Goal: Information Seeking & Learning: Learn about a topic

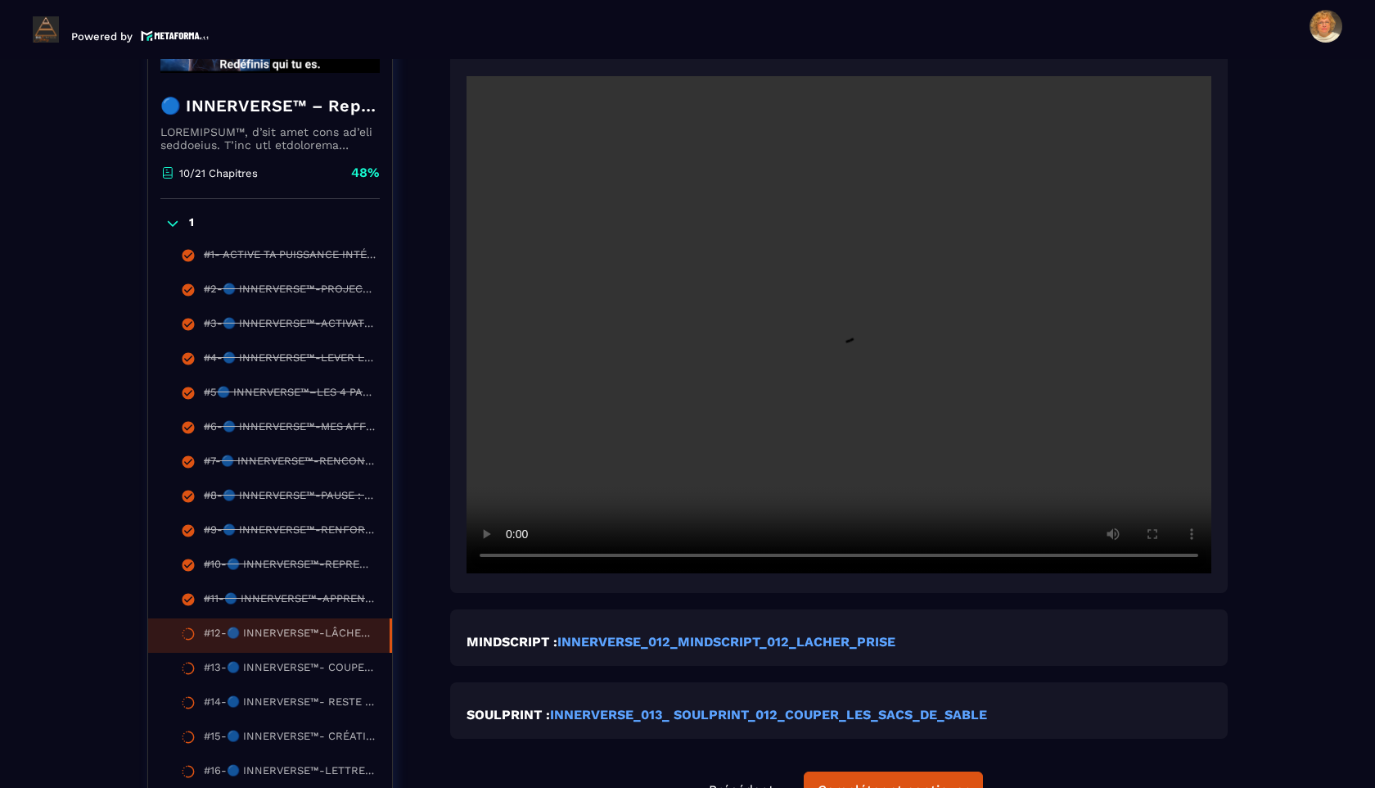
scroll to position [440, 0]
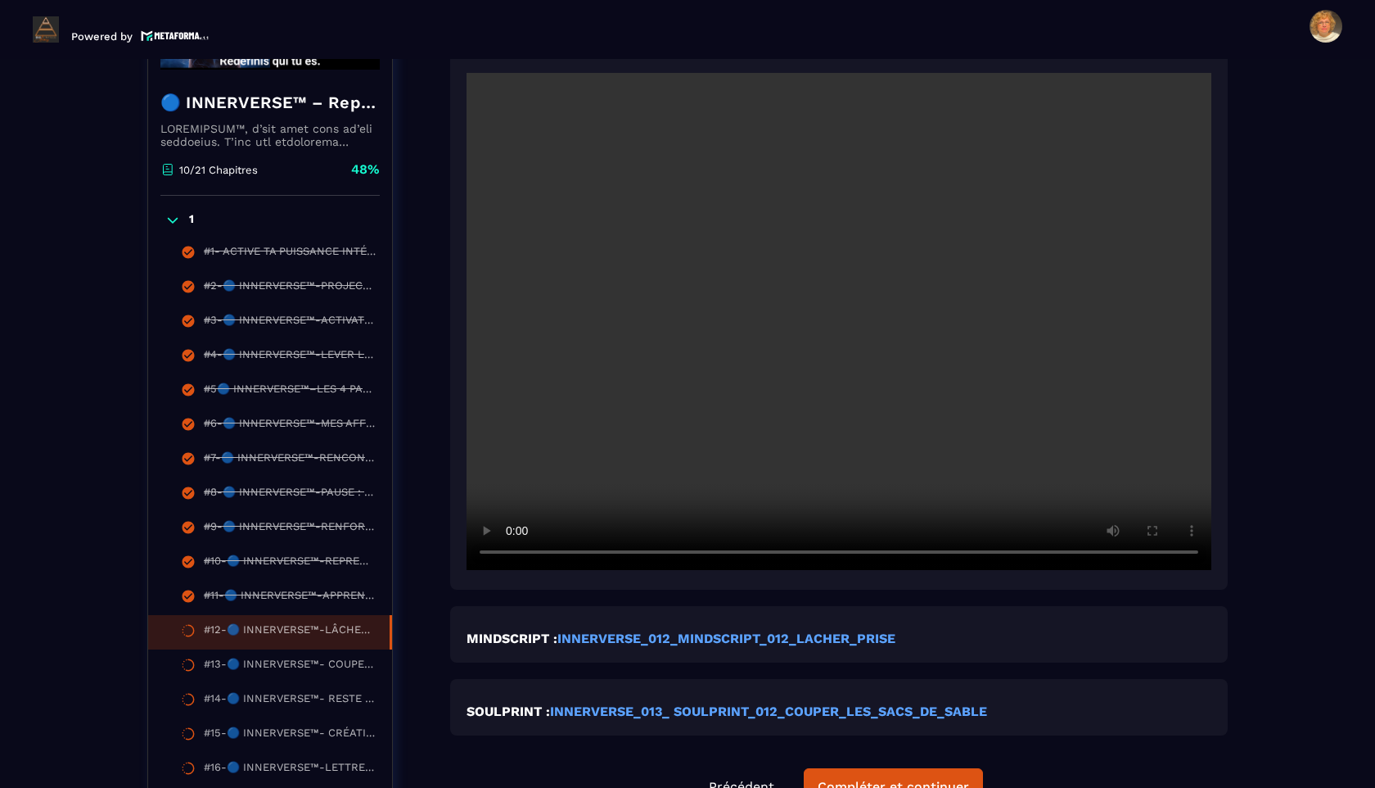
click at [743, 380] on video at bounding box center [839, 321] width 745 height 497
click at [733, 364] on video at bounding box center [839, 321] width 745 height 497
click at [641, 640] on strong "INNERVERSE_012_MINDSCRIPT_012_LACHER_PRISE" at bounding box center [727, 638] width 338 height 16
click at [687, 716] on strong "INNERVERSE_013_ SOULPRINT_012_COUPER_LES_SACS_DE_SABLE" at bounding box center [768, 711] width 437 height 16
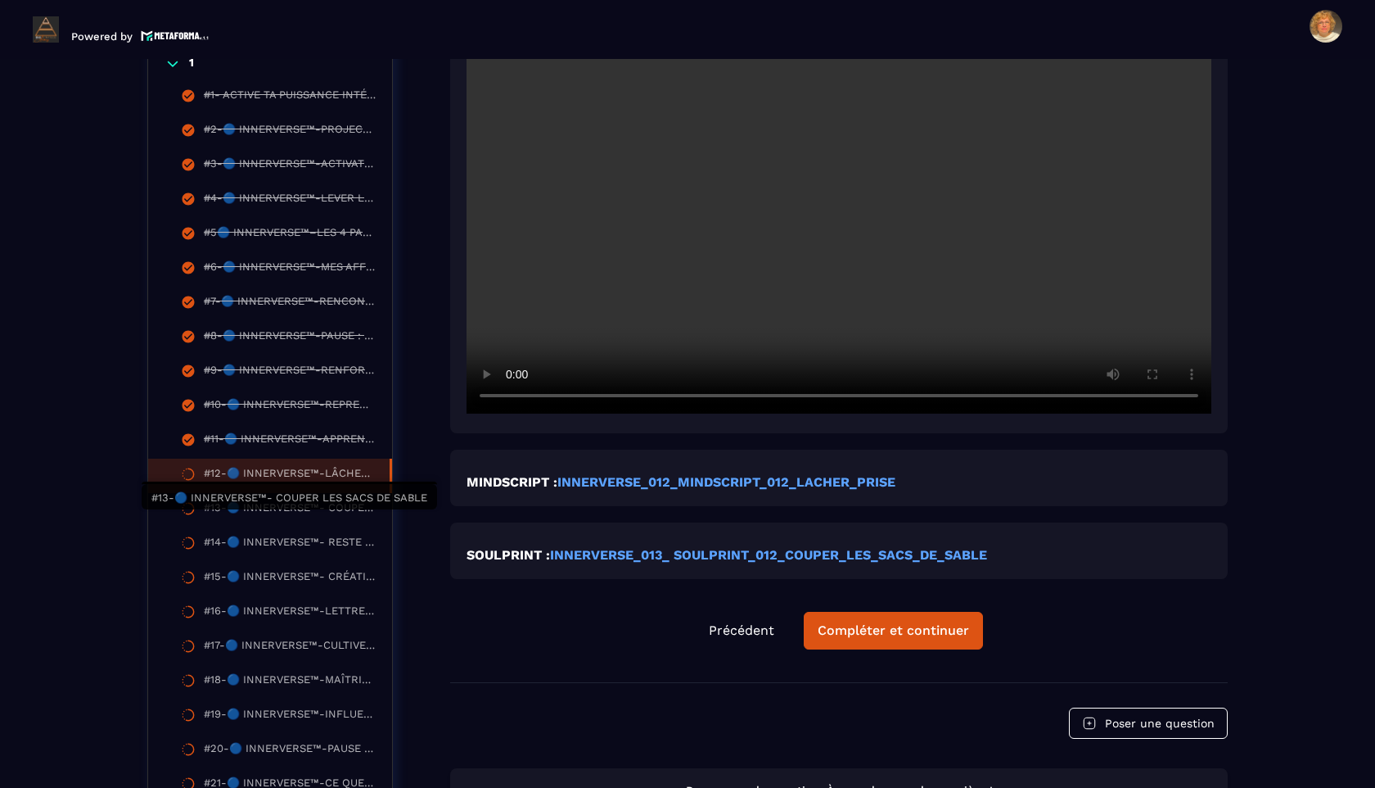
scroll to position [607, 0]
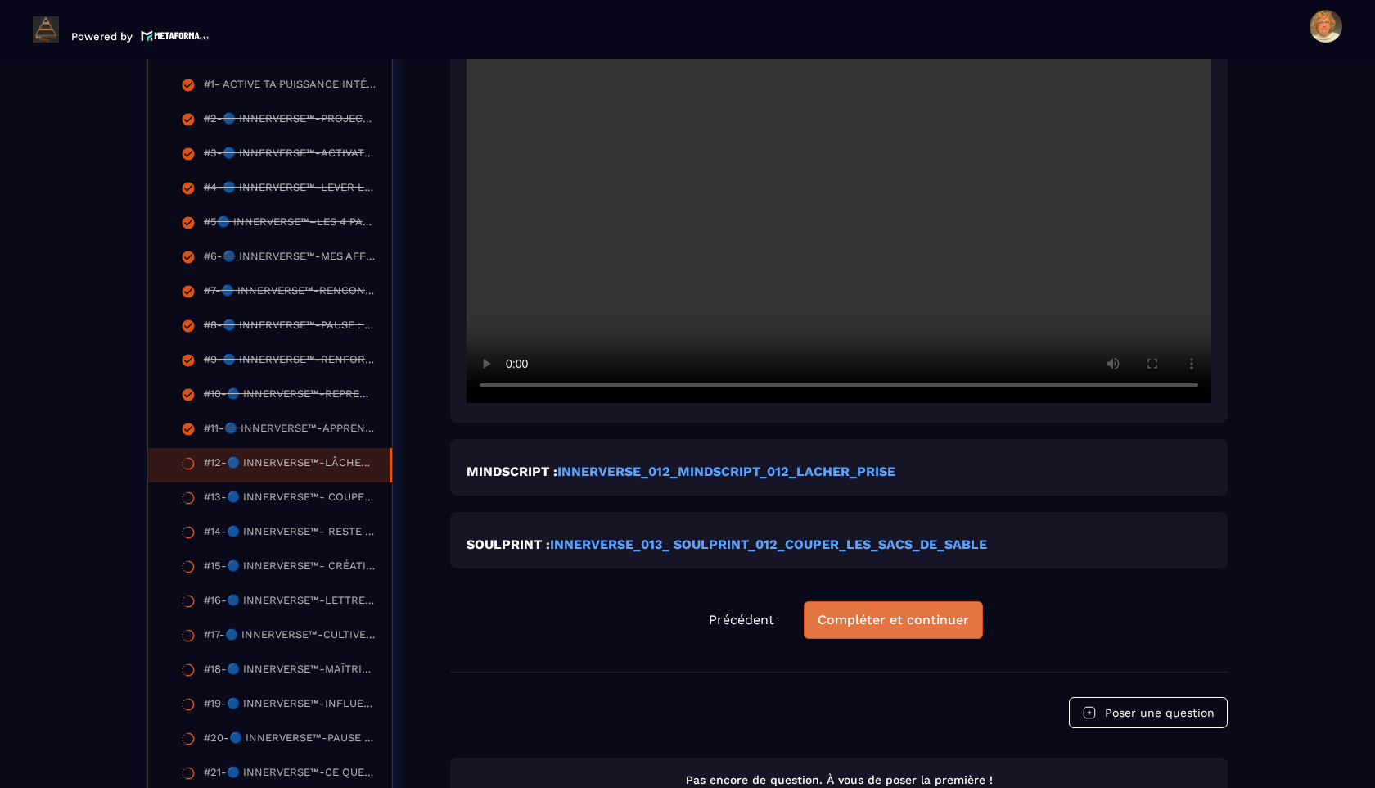
click at [874, 618] on div "Compléter et continuer" at bounding box center [893, 620] width 151 height 16
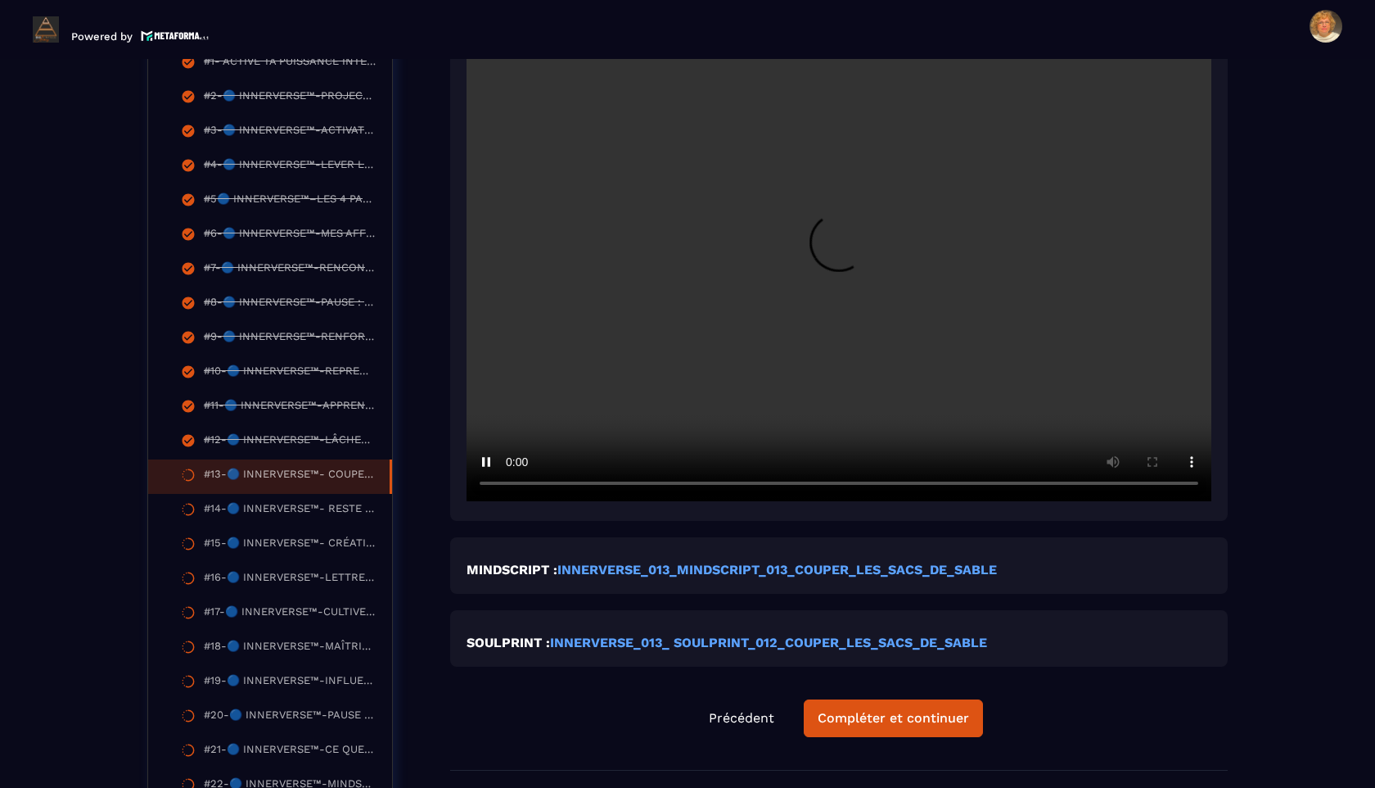
scroll to position [496, 0]
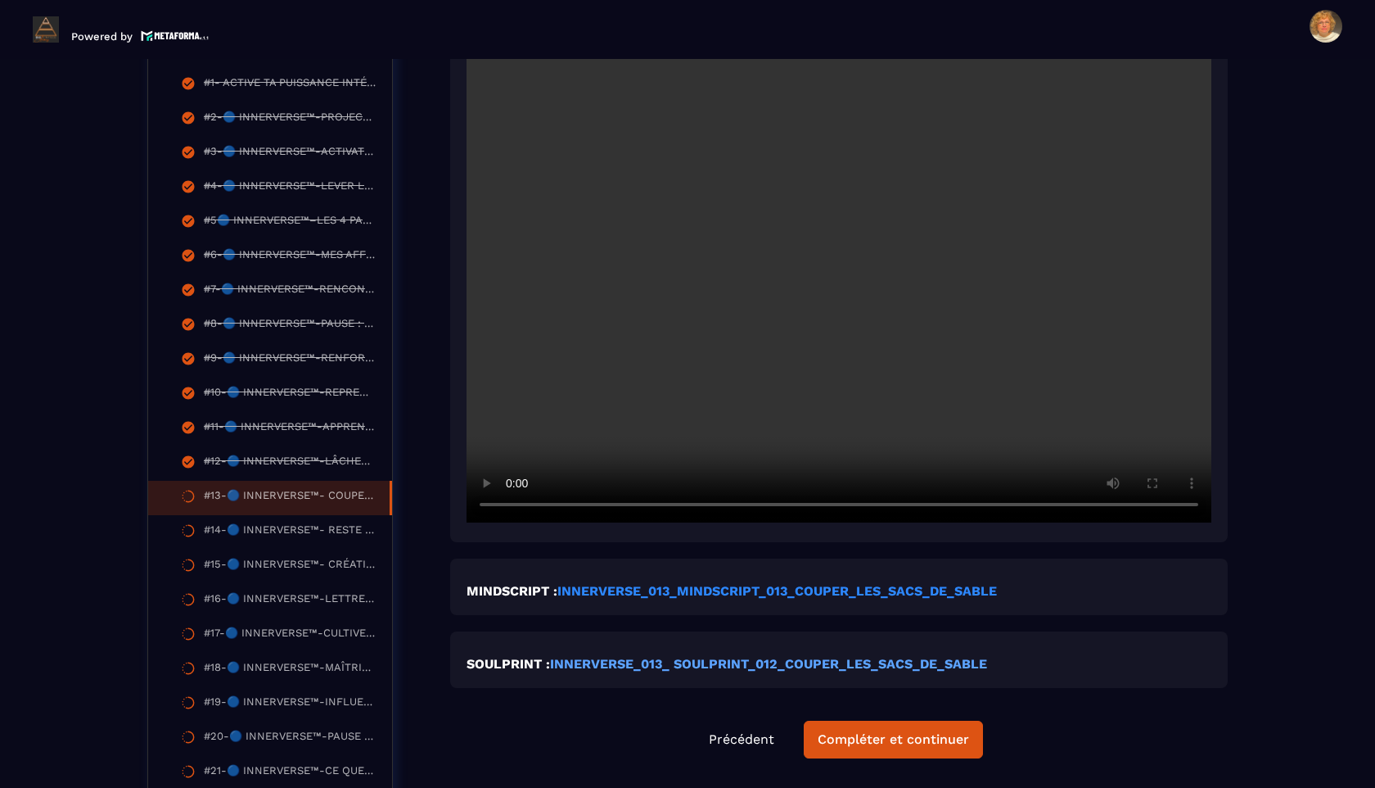
click at [640, 589] on strong "INNERVERSE_013_MINDSCRIPT_013_COUPER_LES_SACS_DE_SABLE" at bounding box center [778, 591] width 440 height 16
click at [744, 664] on strong "INNERVERSE_013_ SOULPRINT_012_COUPER_LES_SACS_DE_SABLE" at bounding box center [768, 664] width 437 height 16
click at [857, 746] on div "Compléter et continuer" at bounding box center [893, 739] width 151 height 16
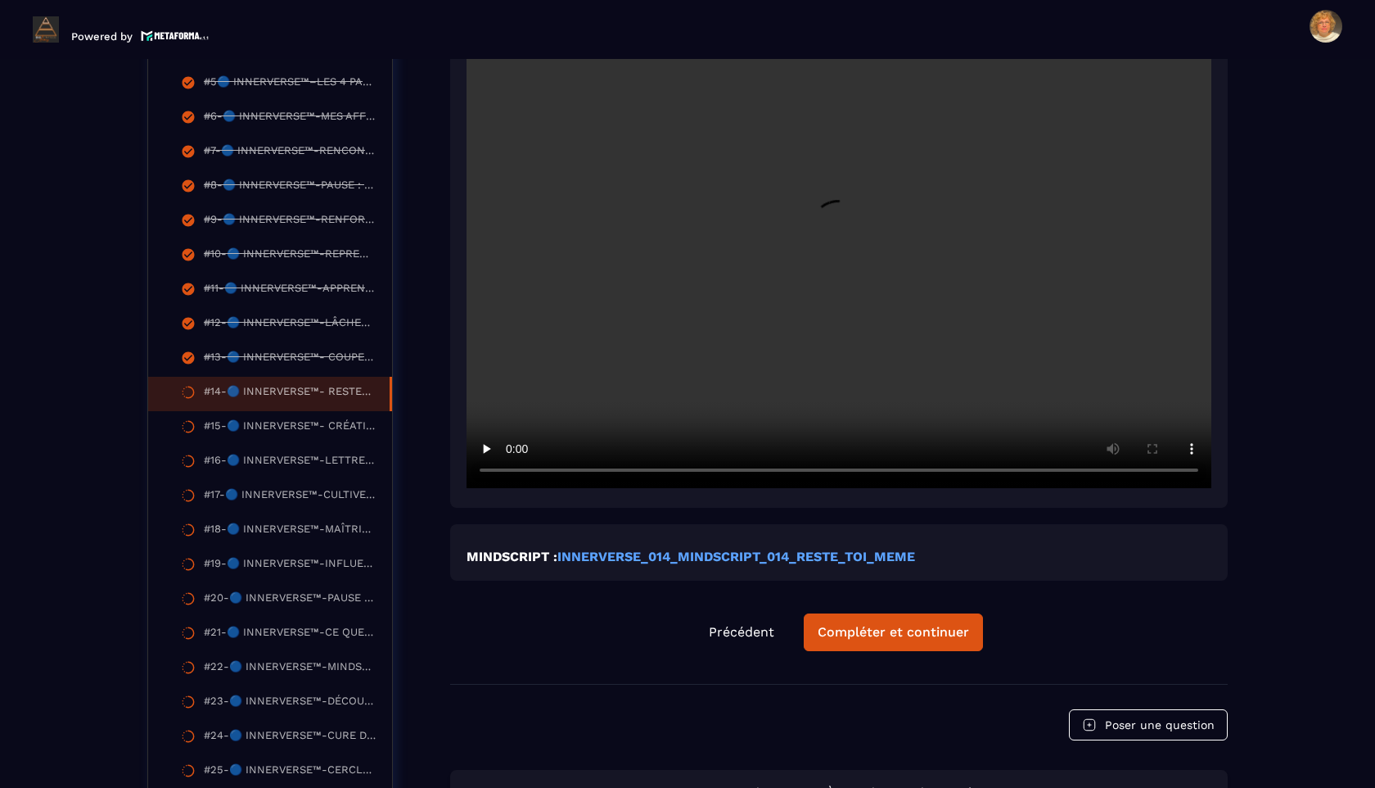
scroll to position [639, 0]
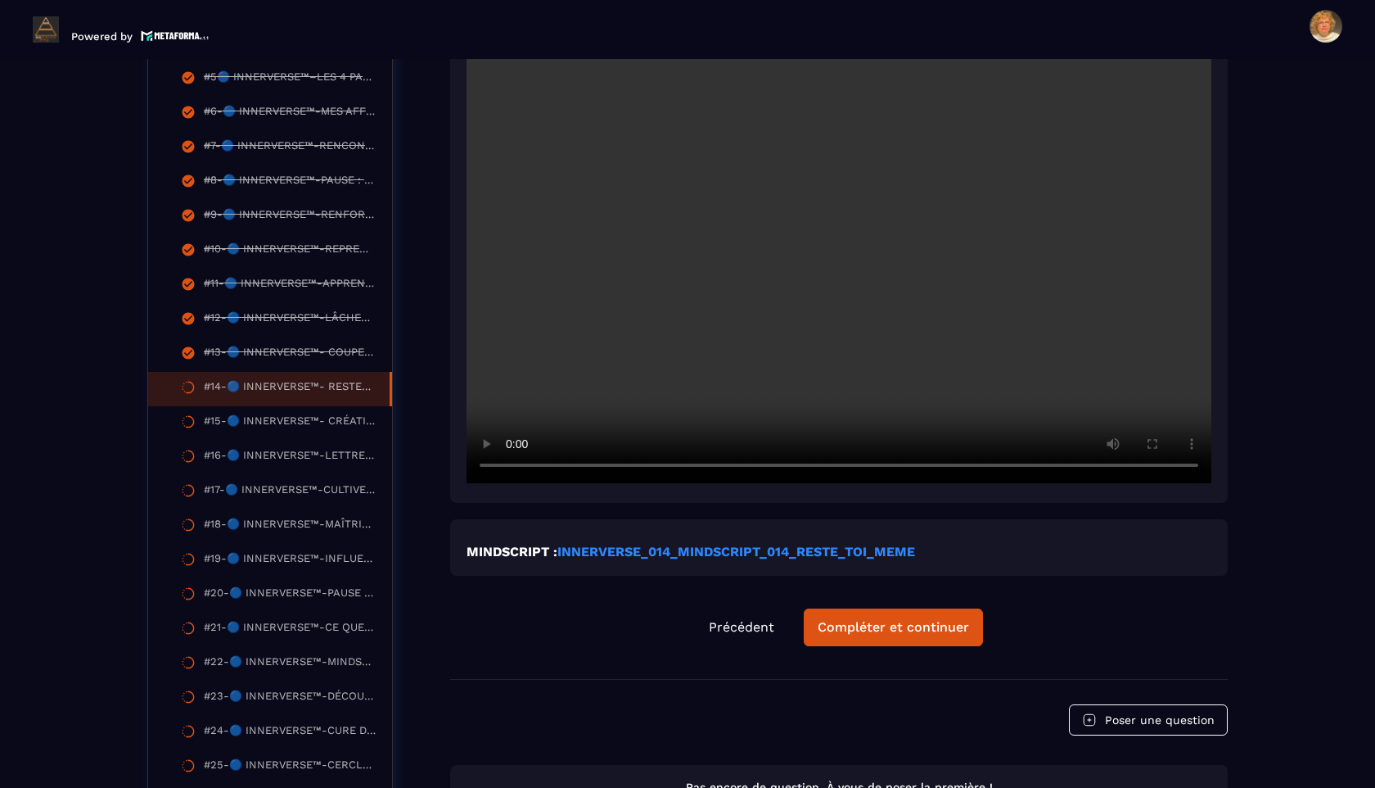
click at [598, 553] on strong "INNERVERSE_014_MINDSCRIPT_014_RESTE_TOI_MEME" at bounding box center [737, 552] width 358 height 16
click at [467, 465] on video at bounding box center [839, 234] width 745 height 497
click at [711, 550] on strong "INNERVERSE_014_MINDSCRIPT_014_RESTE_TOI_MEME" at bounding box center [737, 552] width 358 height 16
click at [858, 630] on div "Compléter et continuer" at bounding box center [893, 627] width 151 height 16
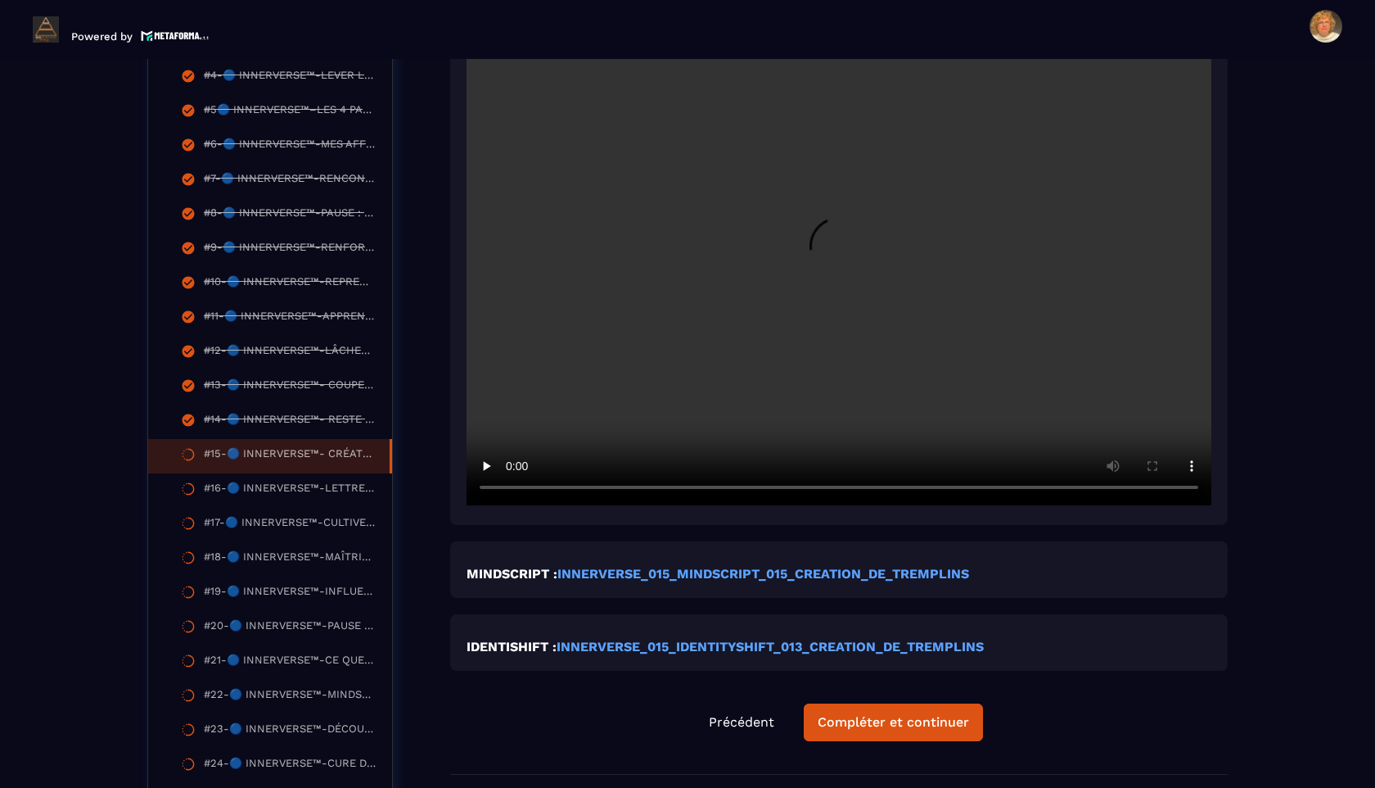
scroll to position [632, 0]
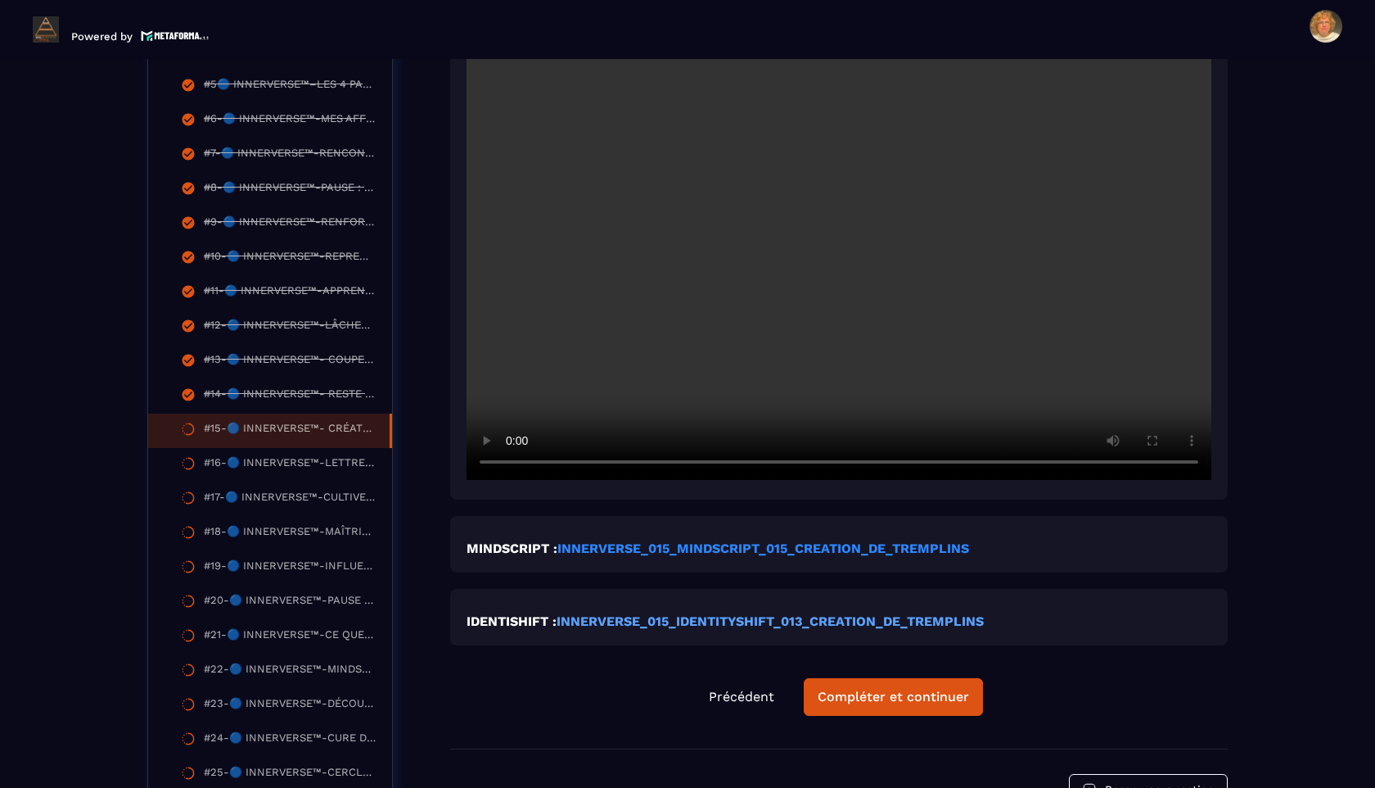
click at [606, 549] on strong "INNERVERSE_015_MINDSCRIPT_015_CREATION_DE_TREMPLINS" at bounding box center [764, 548] width 412 height 16
click at [726, 619] on strong "INNERVERSE_015_IDENTITYSHIFT_013_CREATION_DE_TREMPLINS" at bounding box center [770, 621] width 427 height 16
click at [738, 626] on strong "INNERVERSE_015_IDENTITYSHIFT_013_CREATION_DE_TREMPLINS" at bounding box center [770, 621] width 427 height 16
click at [868, 705] on div "Compléter et continuer" at bounding box center [893, 697] width 151 height 16
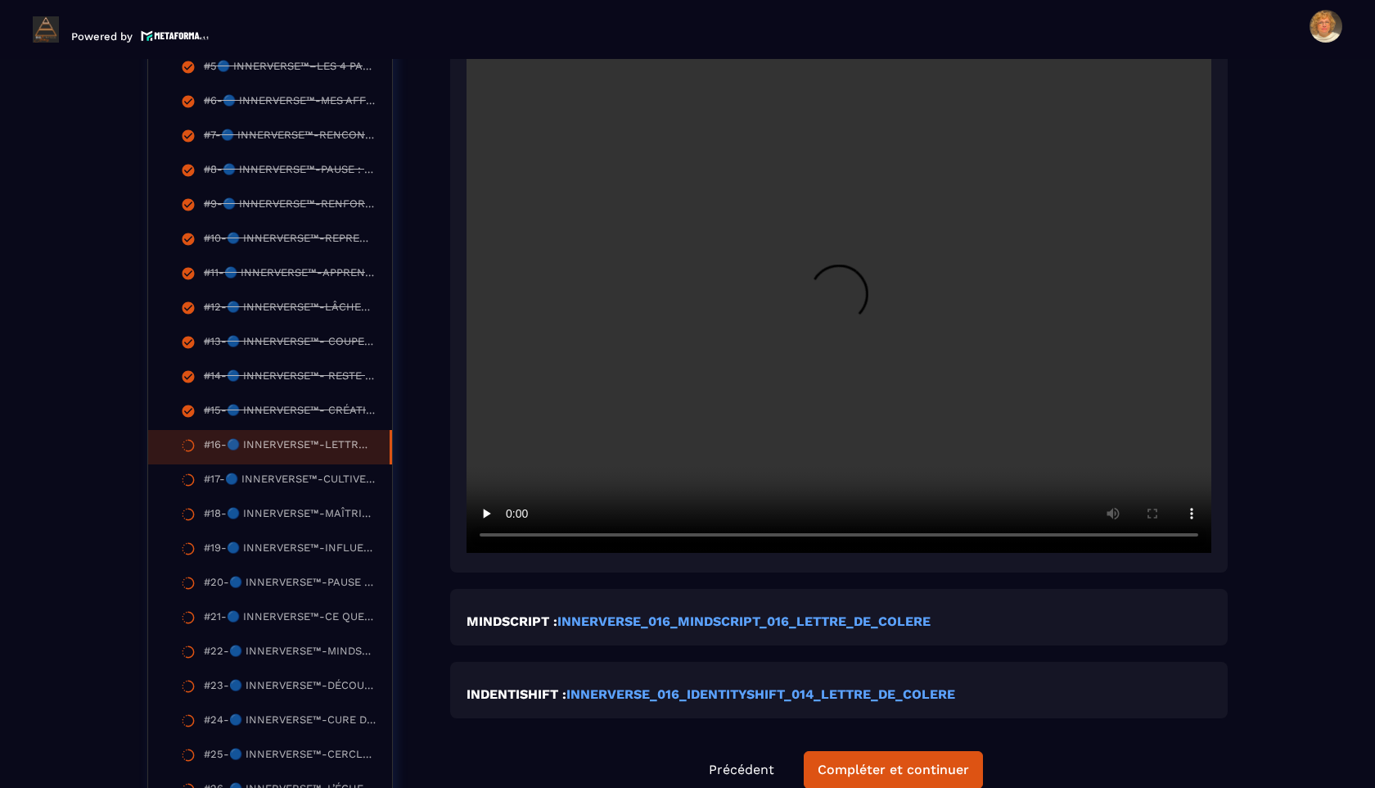
scroll to position [655, 0]
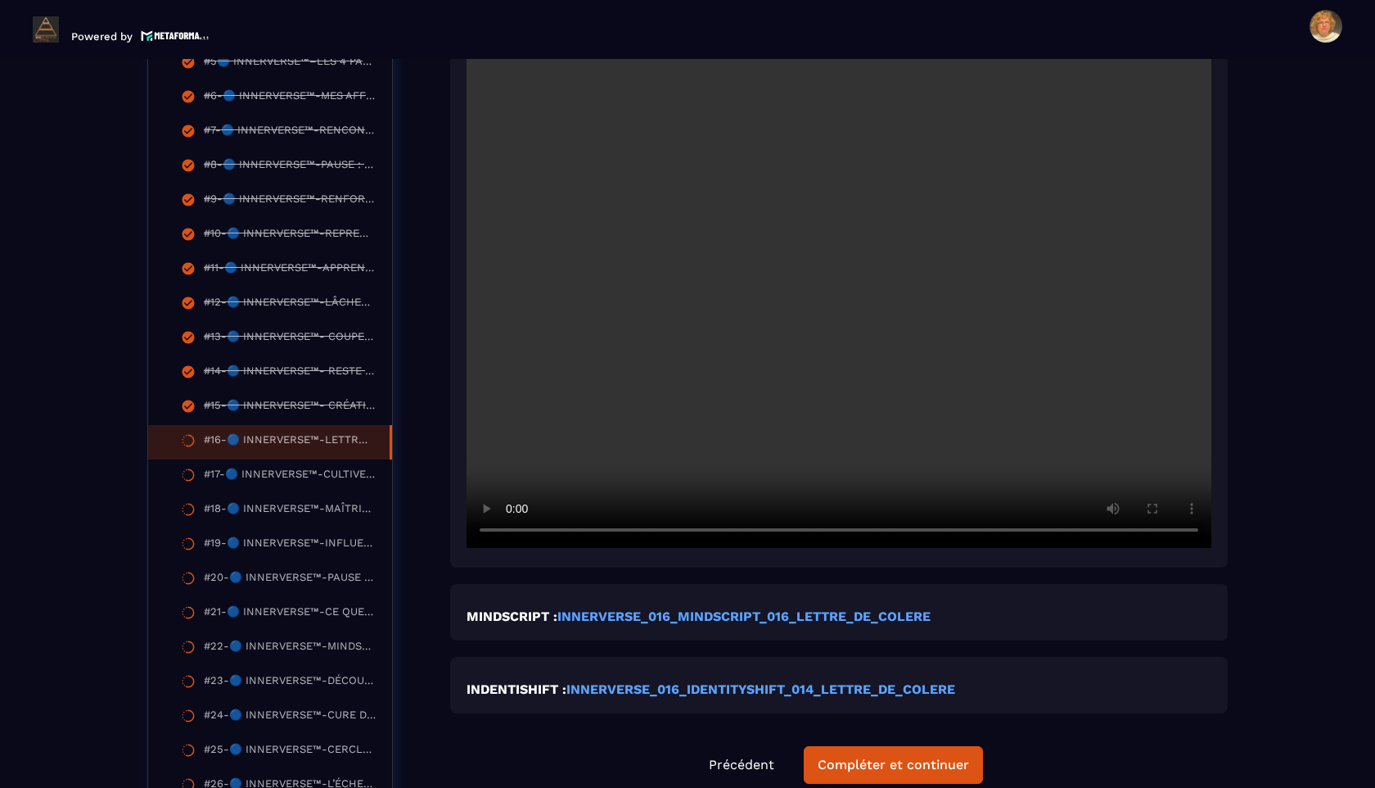
click at [837, 331] on video at bounding box center [839, 299] width 745 height 497
click at [754, 322] on video at bounding box center [839, 299] width 745 height 497
click at [885, 261] on video at bounding box center [839, 299] width 745 height 497
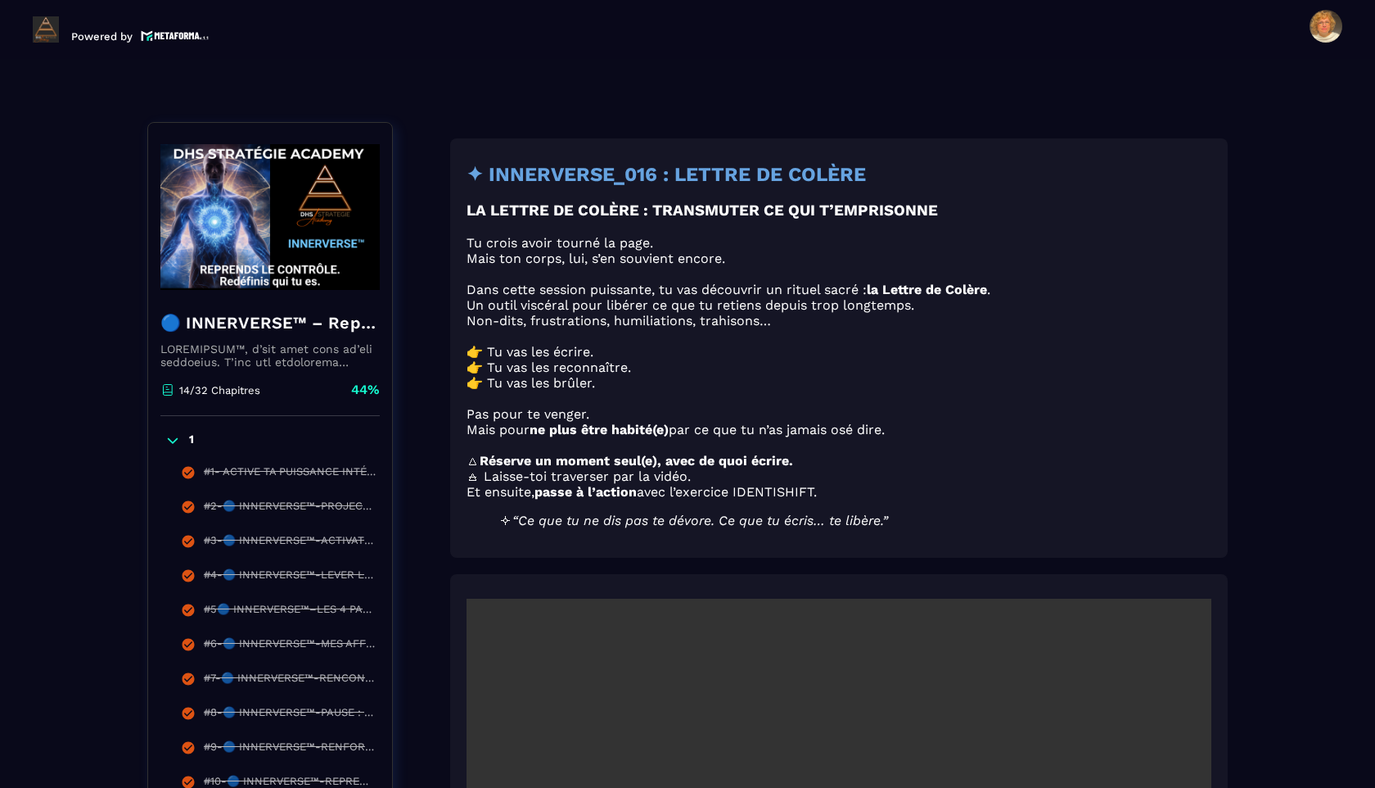
scroll to position [116, 0]
